Goal: Transaction & Acquisition: Book appointment/travel/reservation

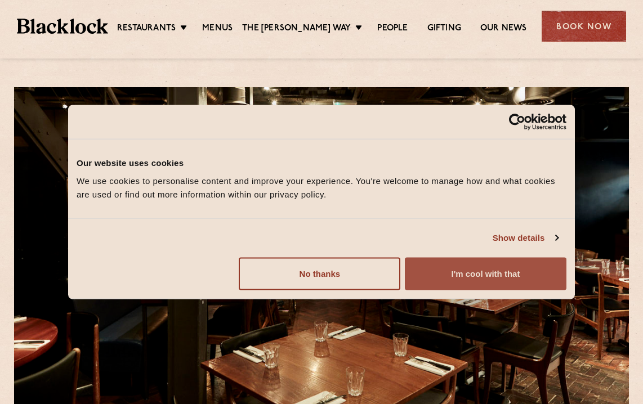
click at [449, 279] on button "I'm cool with that" at bounding box center [486, 273] width 162 height 33
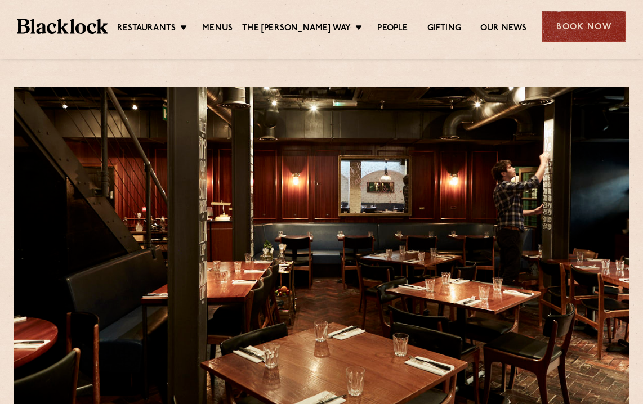
click at [576, 33] on div "Book Now" at bounding box center [583, 26] width 84 height 31
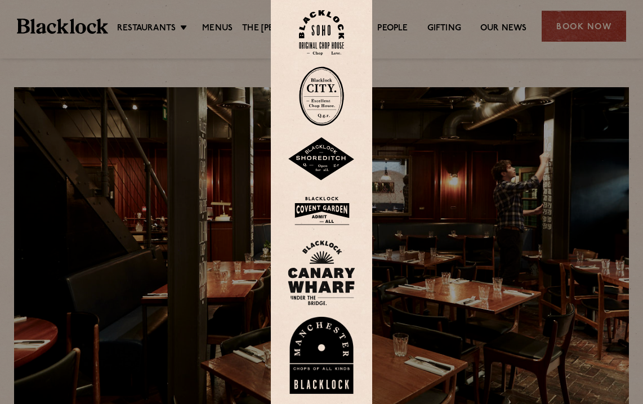
click at [320, 27] on img at bounding box center [321, 33] width 45 height 46
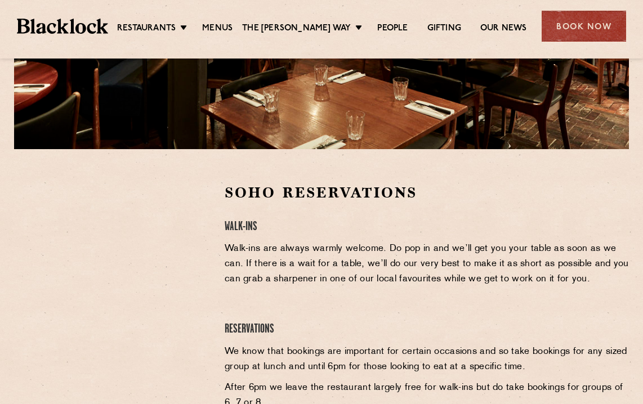
scroll to position [257, 0]
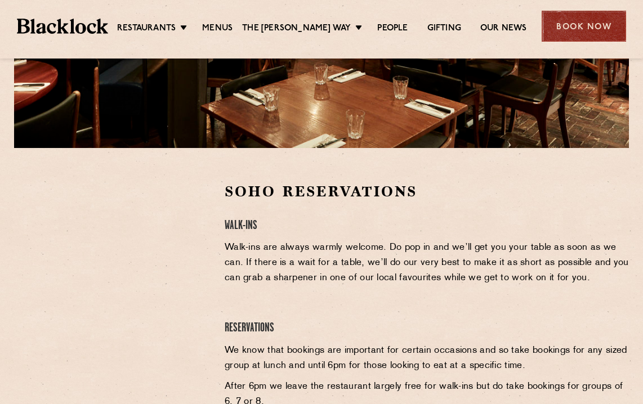
click at [563, 26] on div "Book Now" at bounding box center [583, 26] width 84 height 31
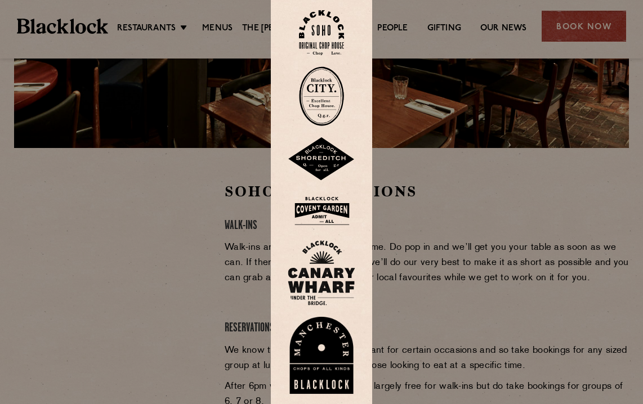
click at [321, 209] on img at bounding box center [322, 210] width 68 height 37
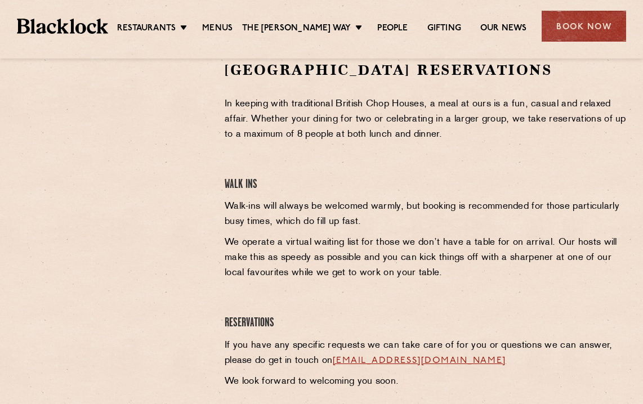
scroll to position [358, 0]
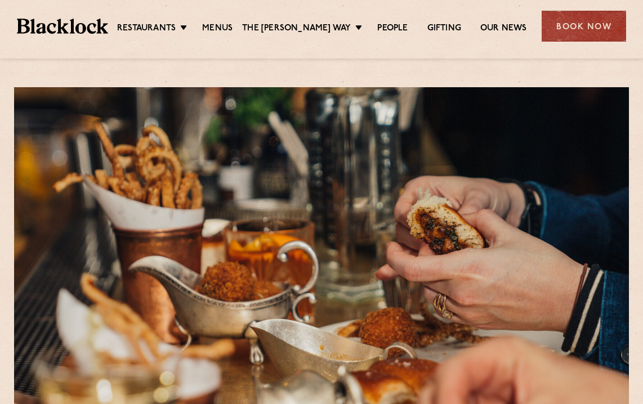
click at [581, 23] on div "Book Now" at bounding box center [583, 26] width 84 height 31
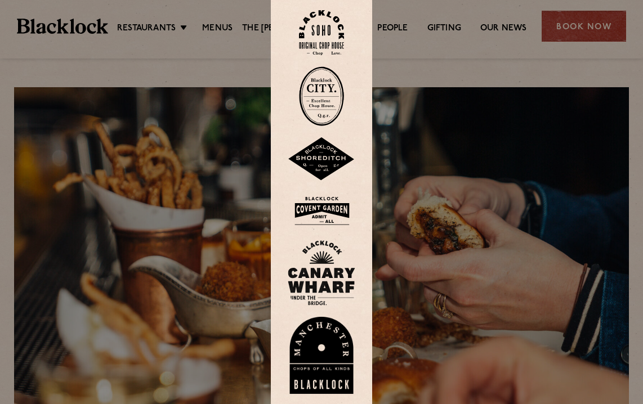
click at [324, 261] on img at bounding box center [322, 272] width 68 height 65
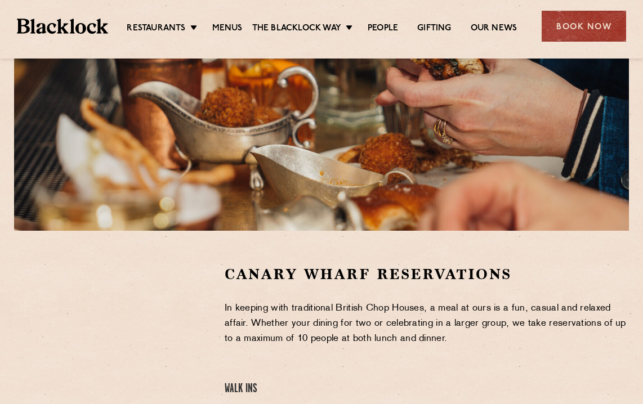
scroll to position [286, 0]
